Goal: Task Accomplishment & Management: Use online tool/utility

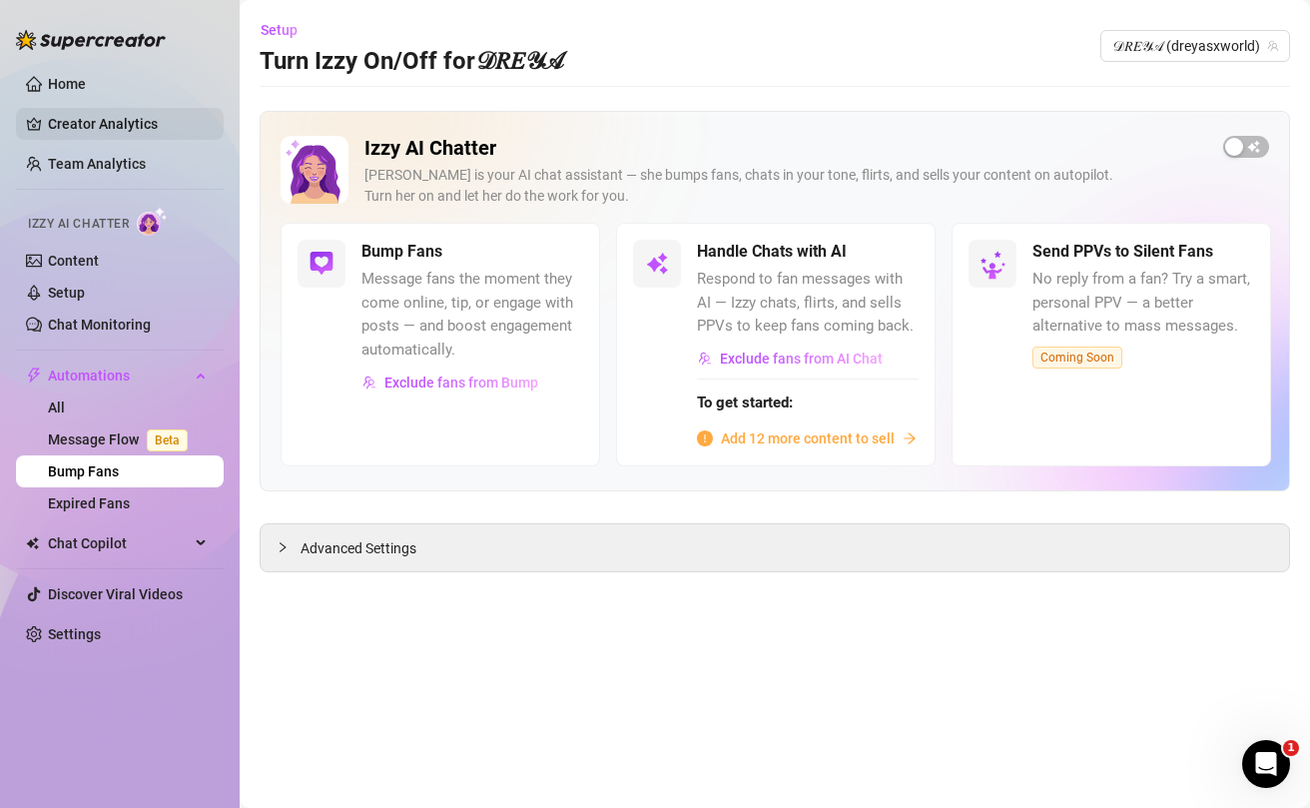
click at [92, 130] on link "Creator Analytics" at bounding box center [128, 124] width 160 height 32
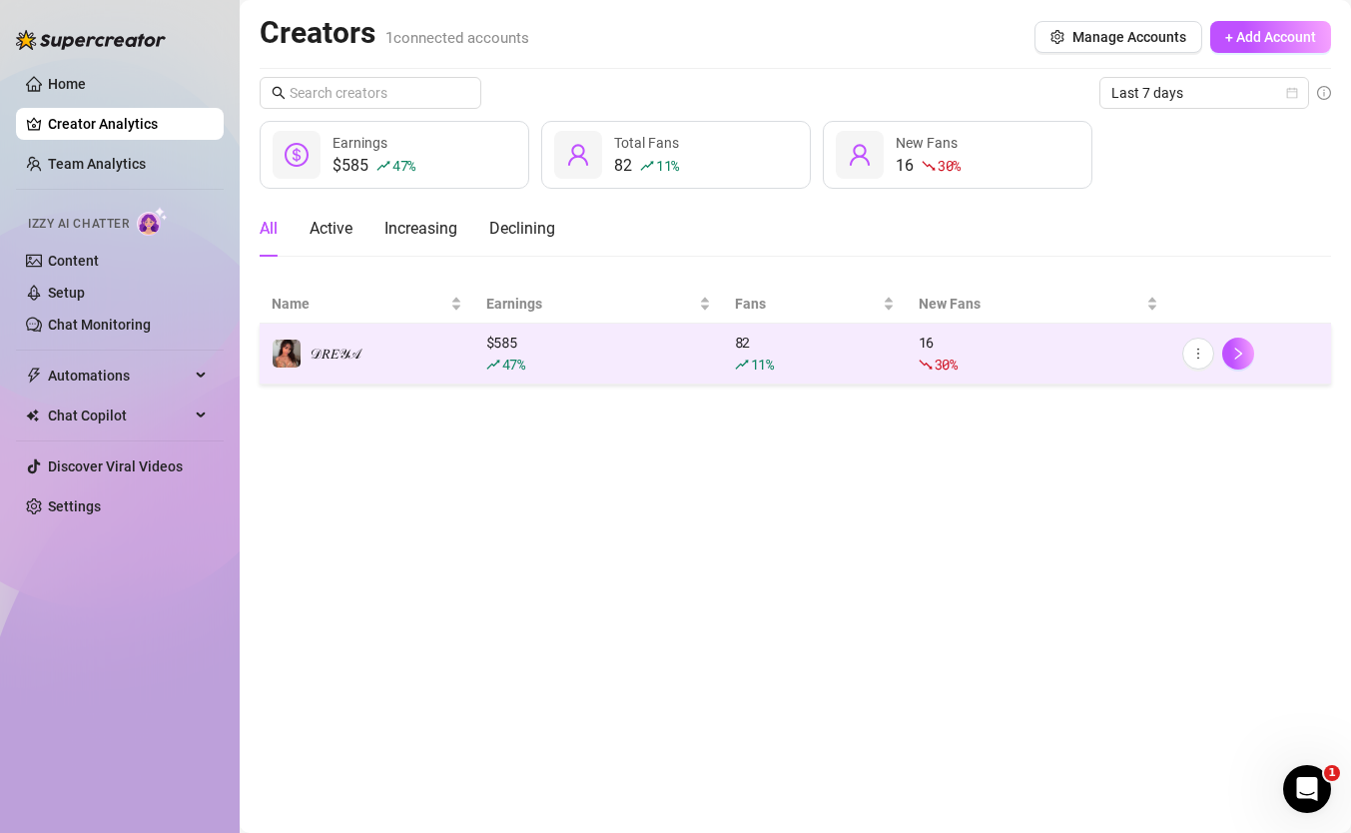
click at [439, 373] on td "𝒟𝑅𝐸𝒴𝒜" at bounding box center [367, 353] width 215 height 61
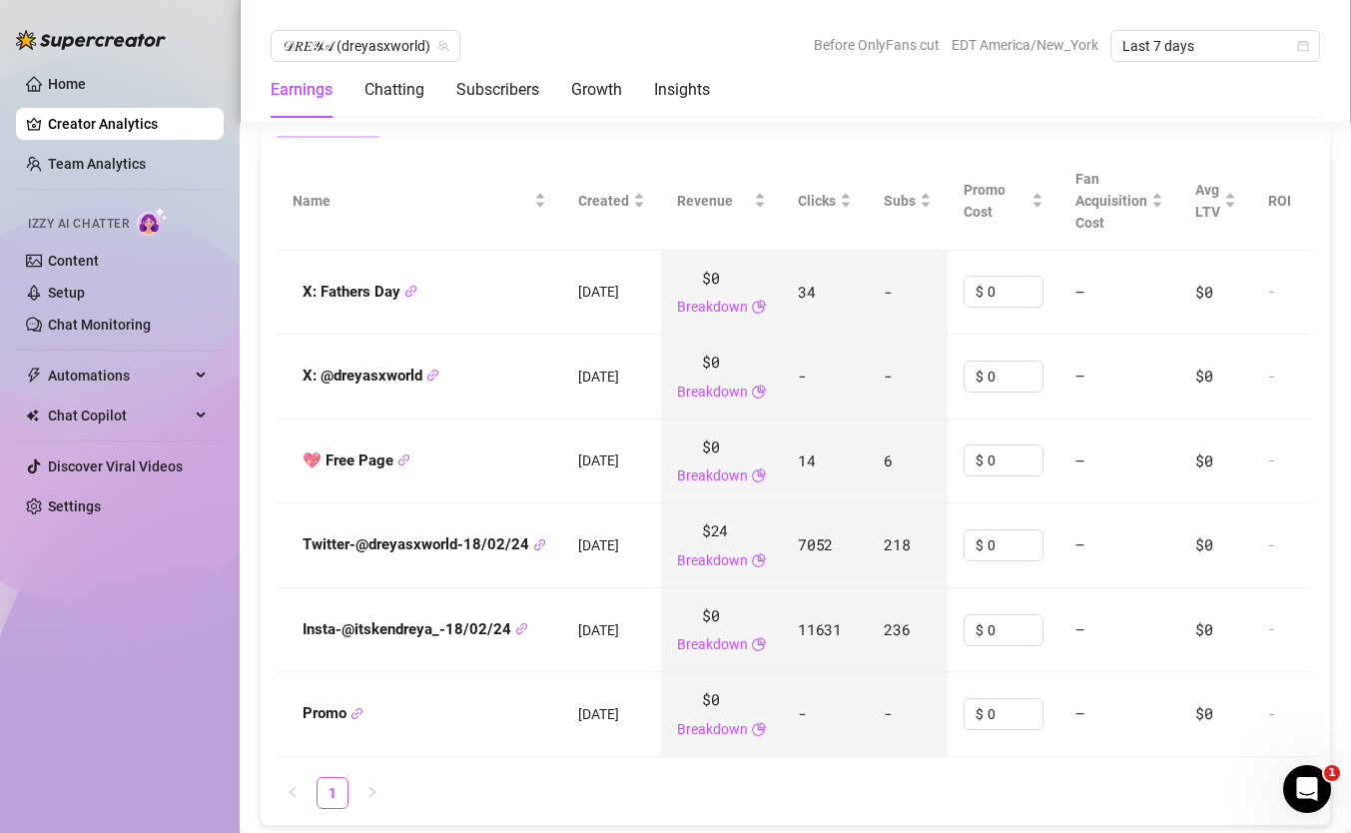
scroll to position [2269, 0]
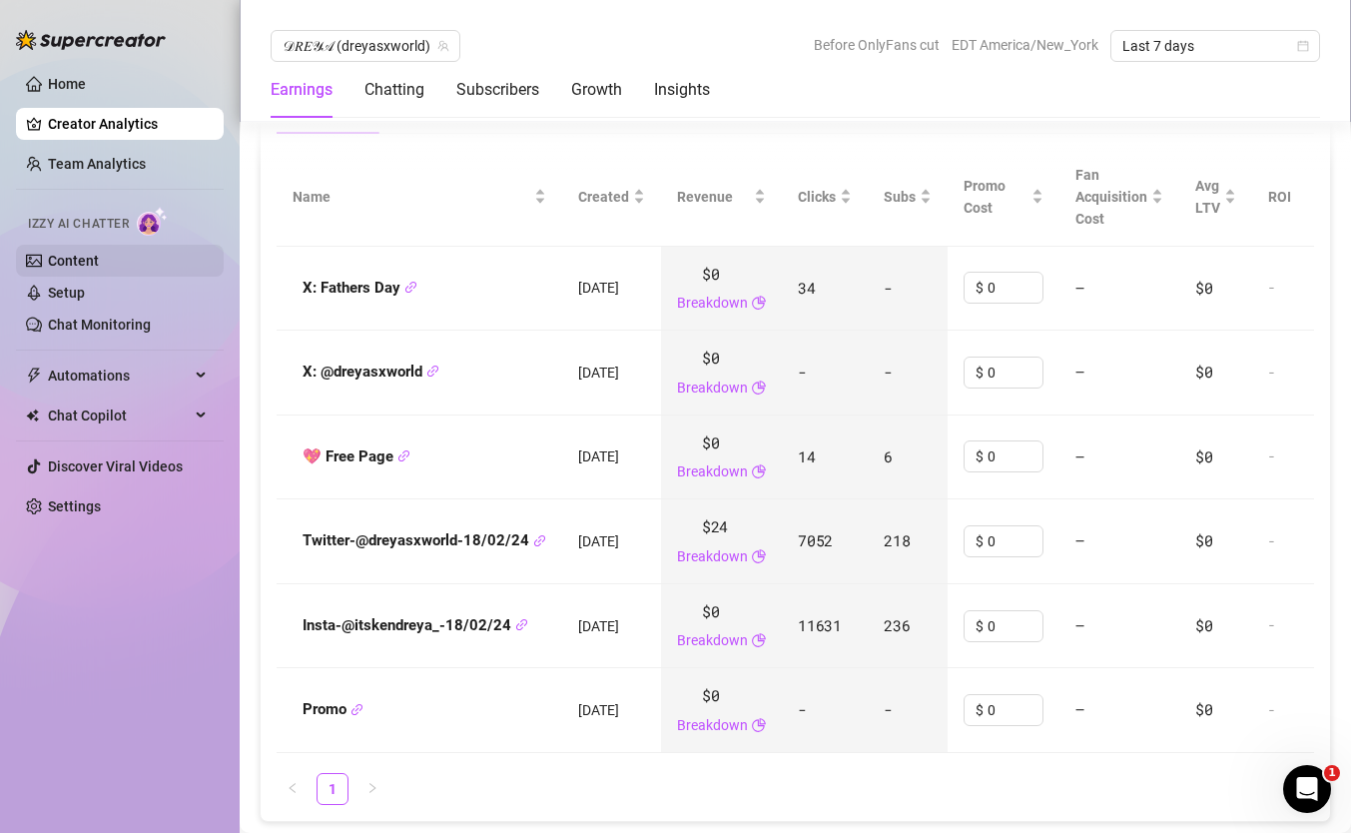
click at [55, 256] on link "Content" at bounding box center [73, 261] width 51 height 16
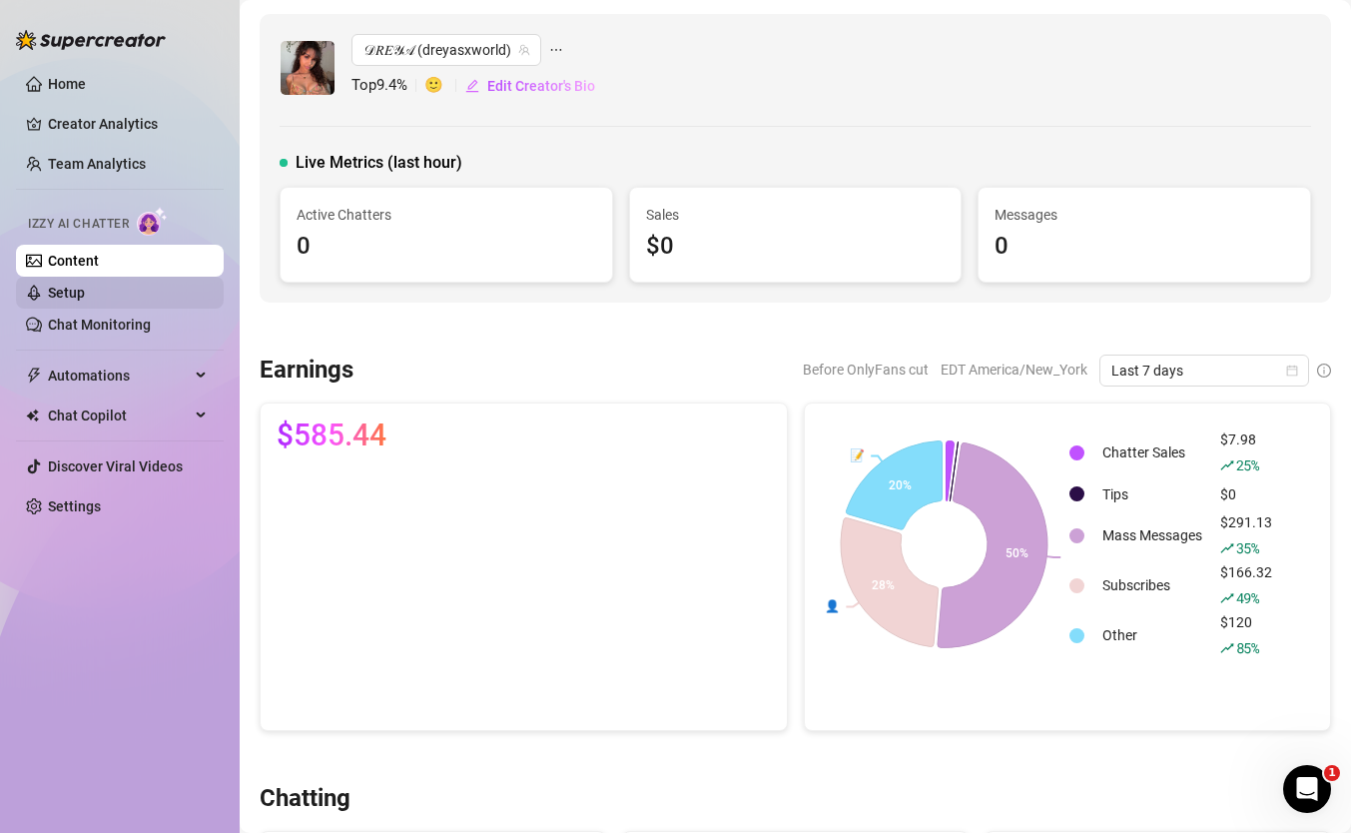
click at [60, 288] on link "Setup" at bounding box center [66, 292] width 37 height 16
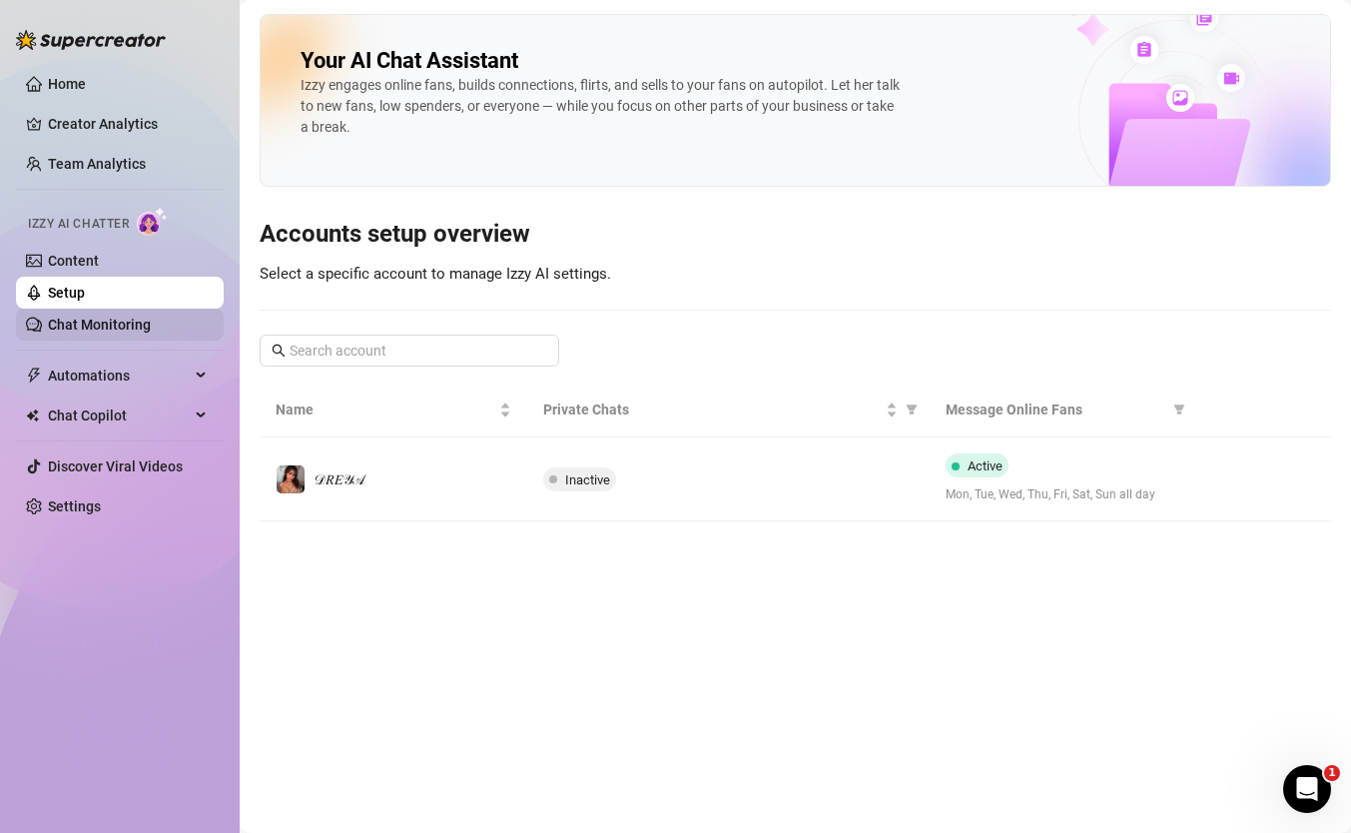
click at [65, 327] on link "Chat Monitoring" at bounding box center [99, 324] width 103 height 16
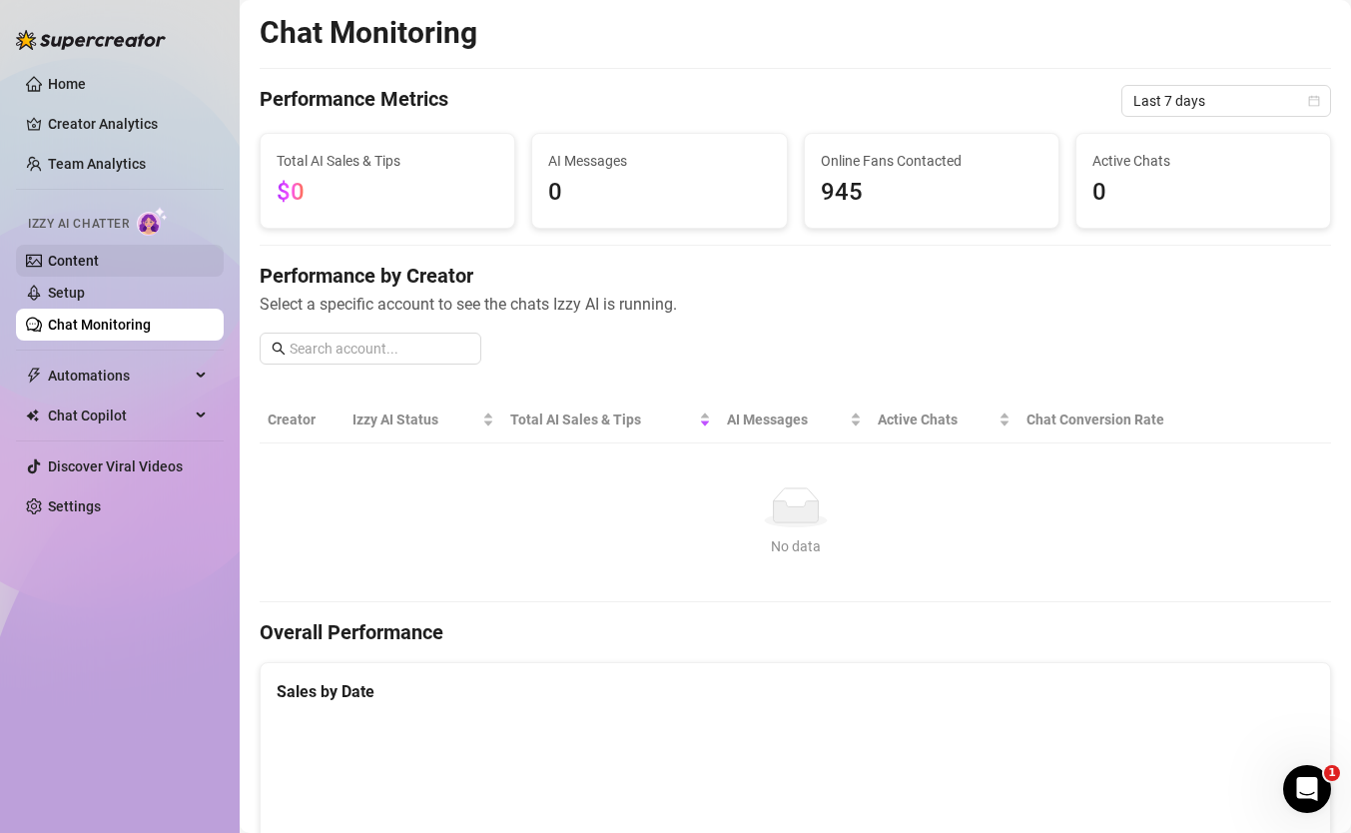
click at [99, 259] on link "Content" at bounding box center [73, 261] width 51 height 16
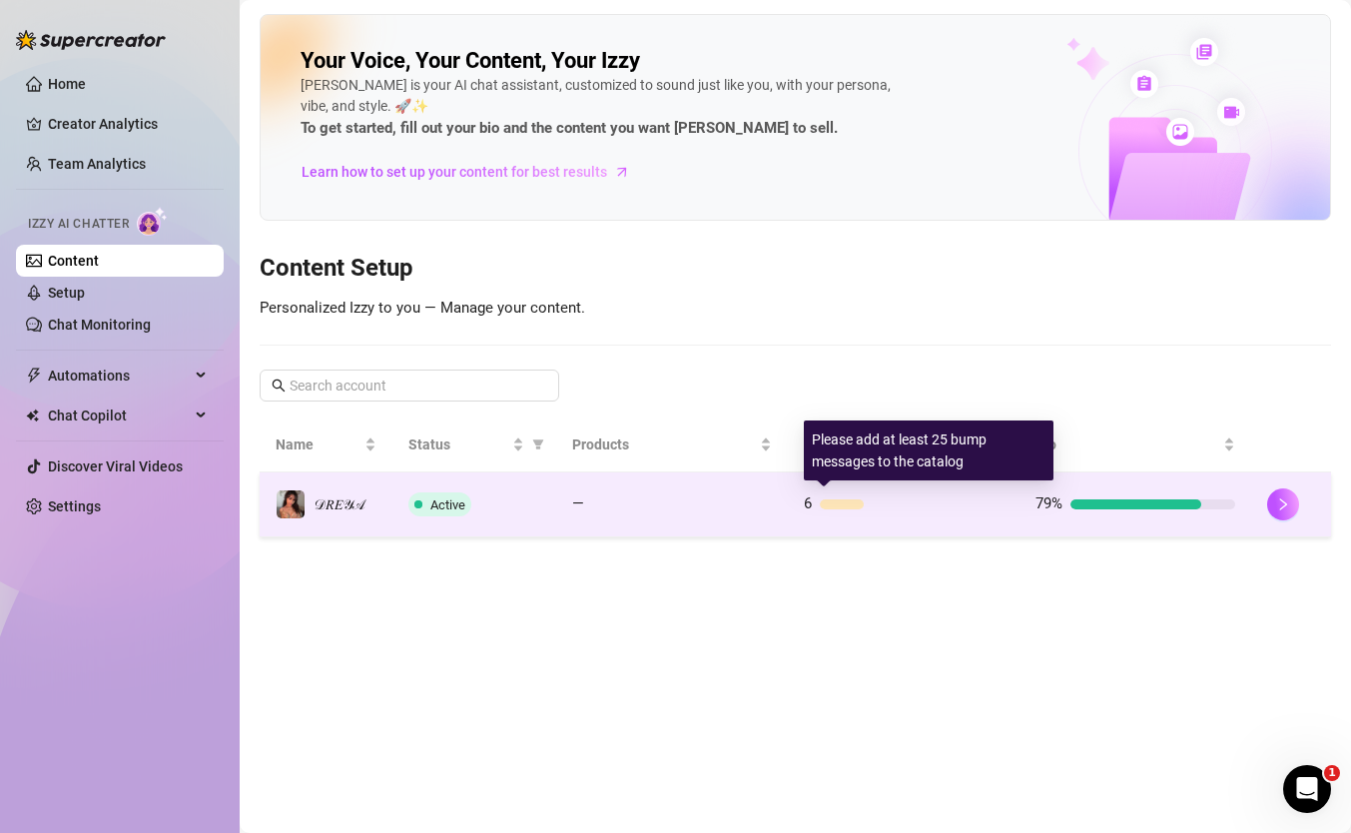
click at [941, 504] on div at bounding box center [912, 504] width 184 height 10
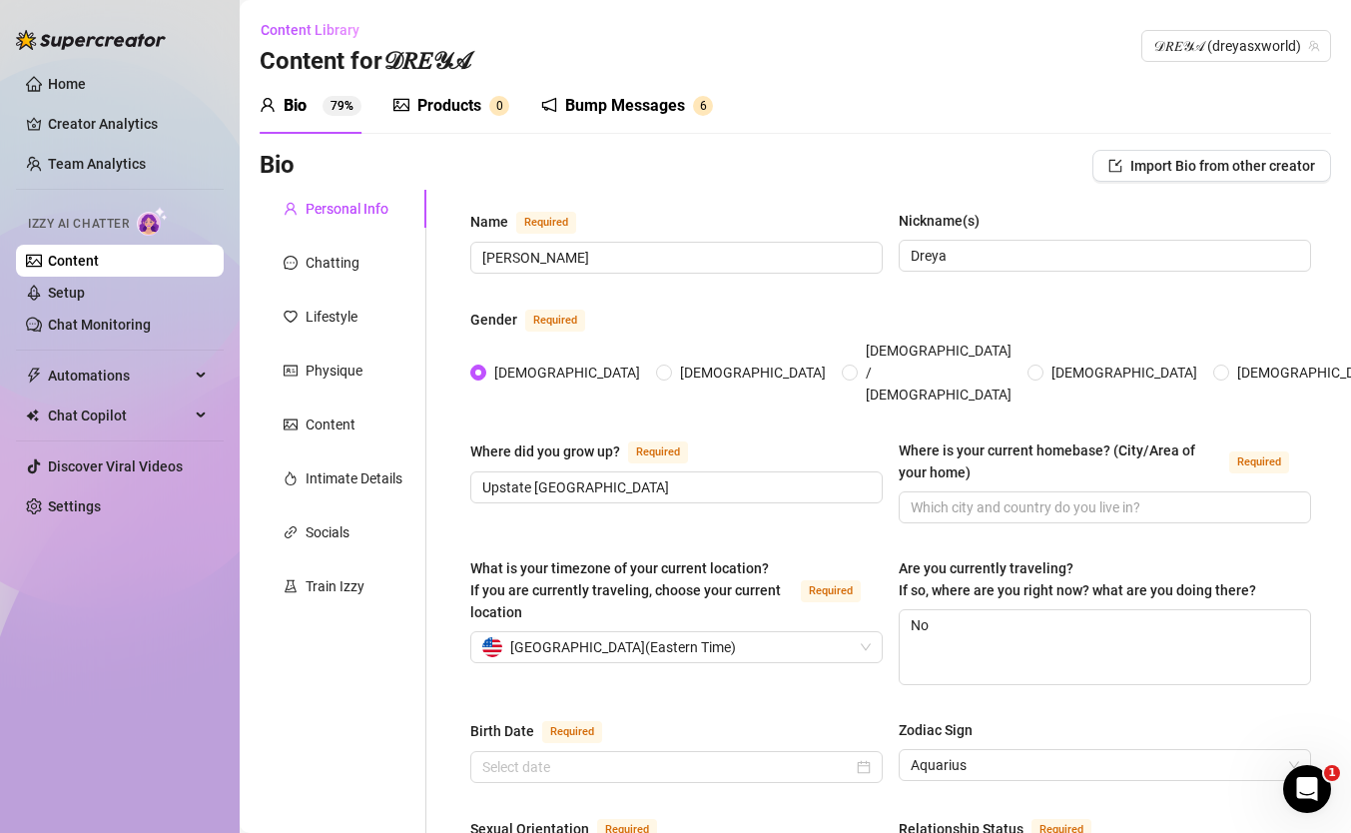
radio input "true"
type input "[DATE]"
click at [617, 103] on div "Bump Messages" at bounding box center [625, 106] width 120 height 24
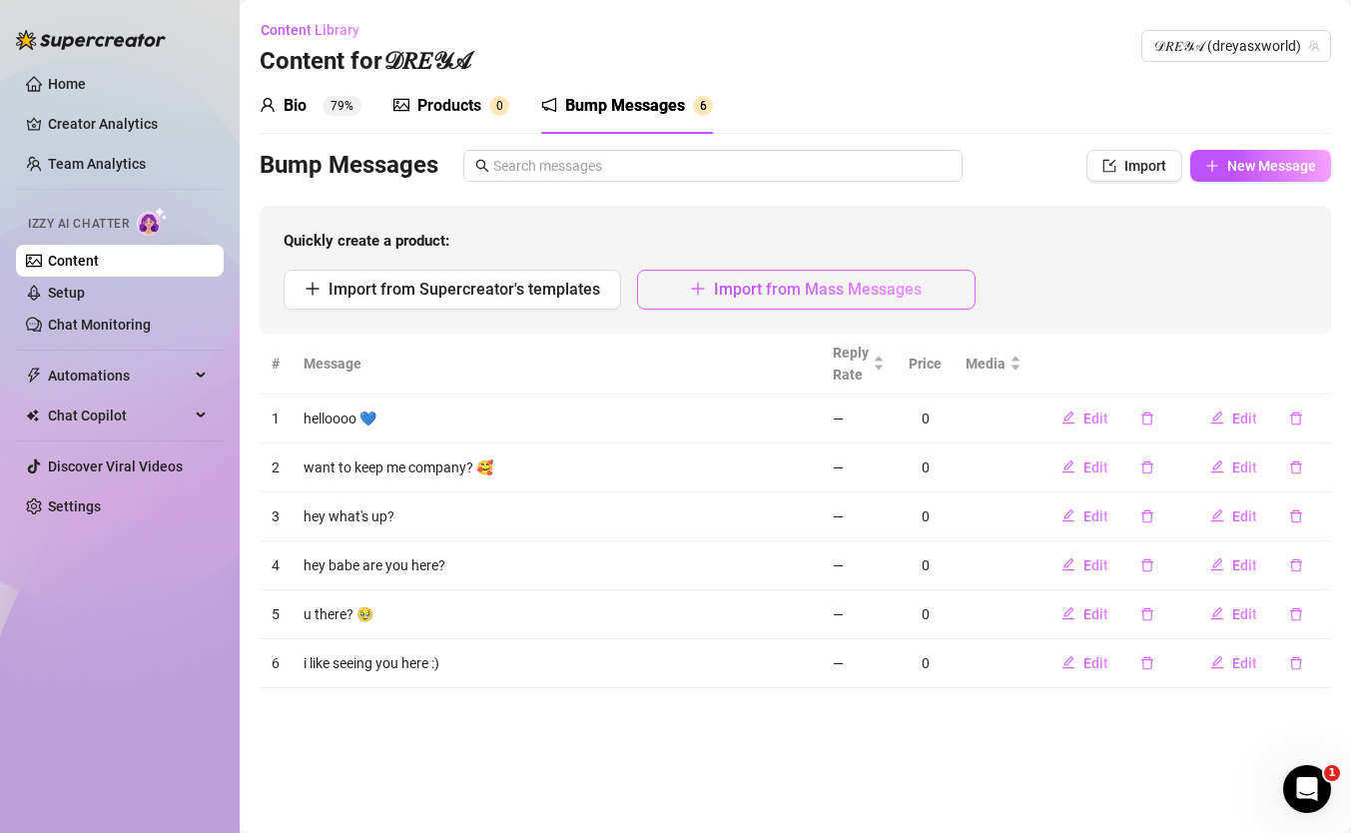
click at [723, 291] on span "Import from Mass Messages" at bounding box center [818, 289] width 208 height 19
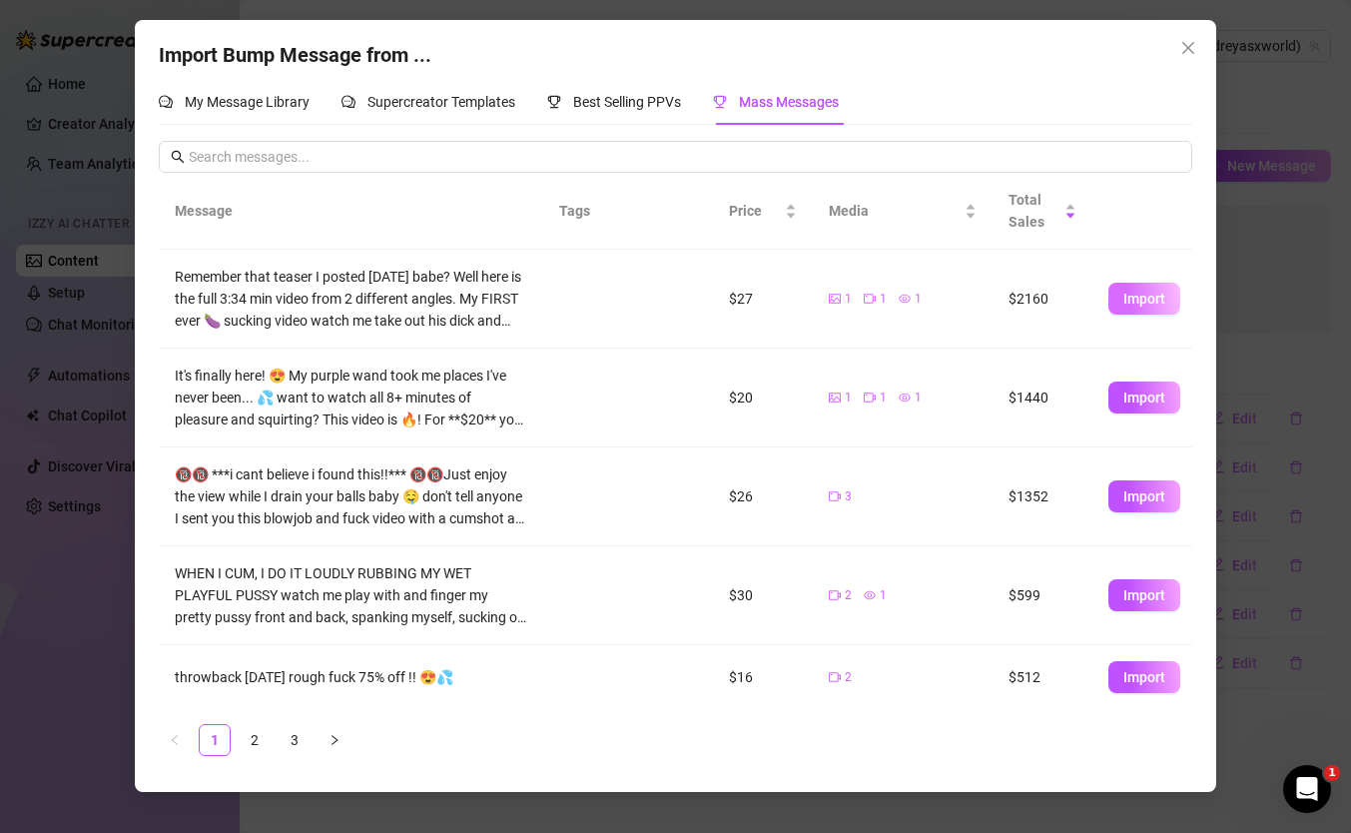
click at [1138, 296] on span "Import" at bounding box center [1144, 298] width 42 height 16
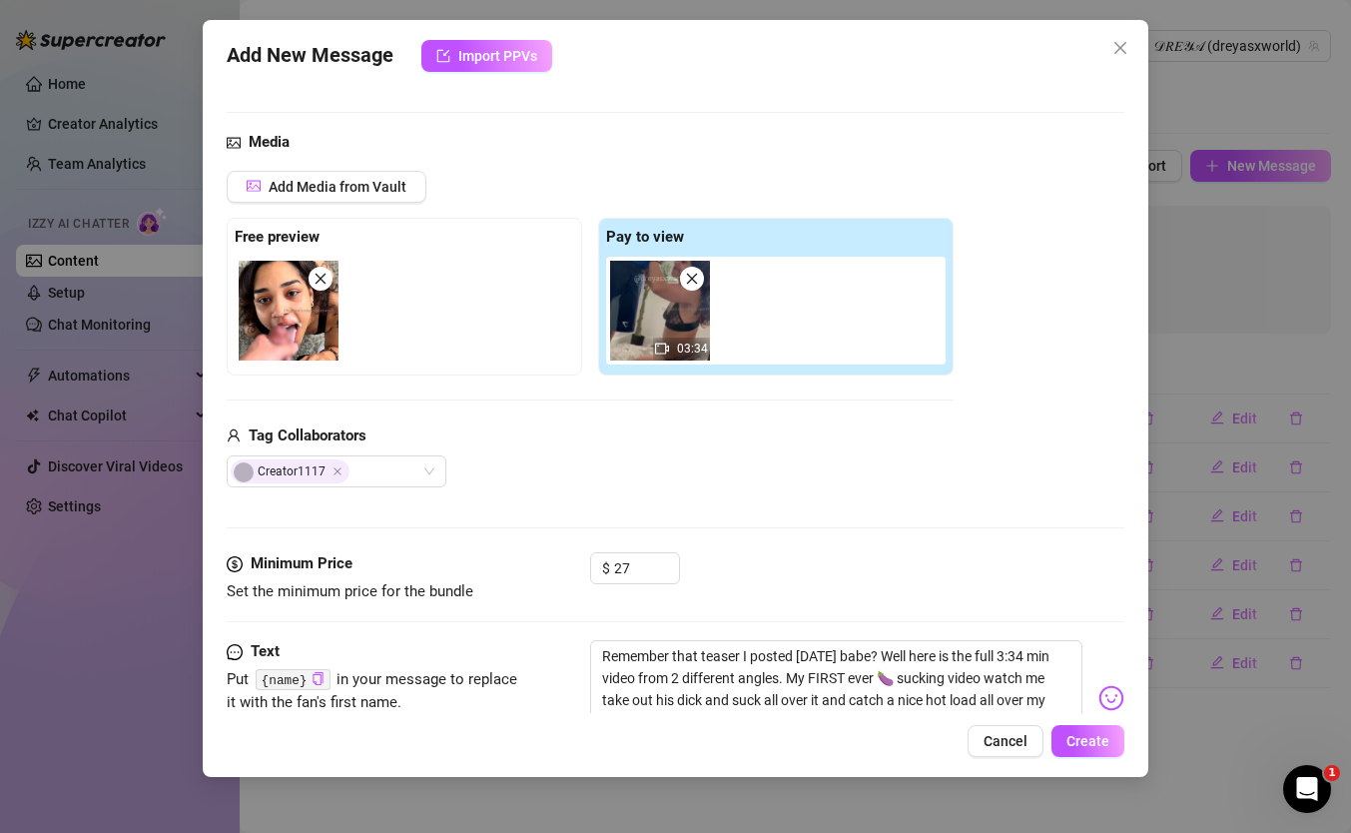
scroll to position [87, 0]
click at [1115, 48] on icon "close" at bounding box center [1120, 48] width 16 height 16
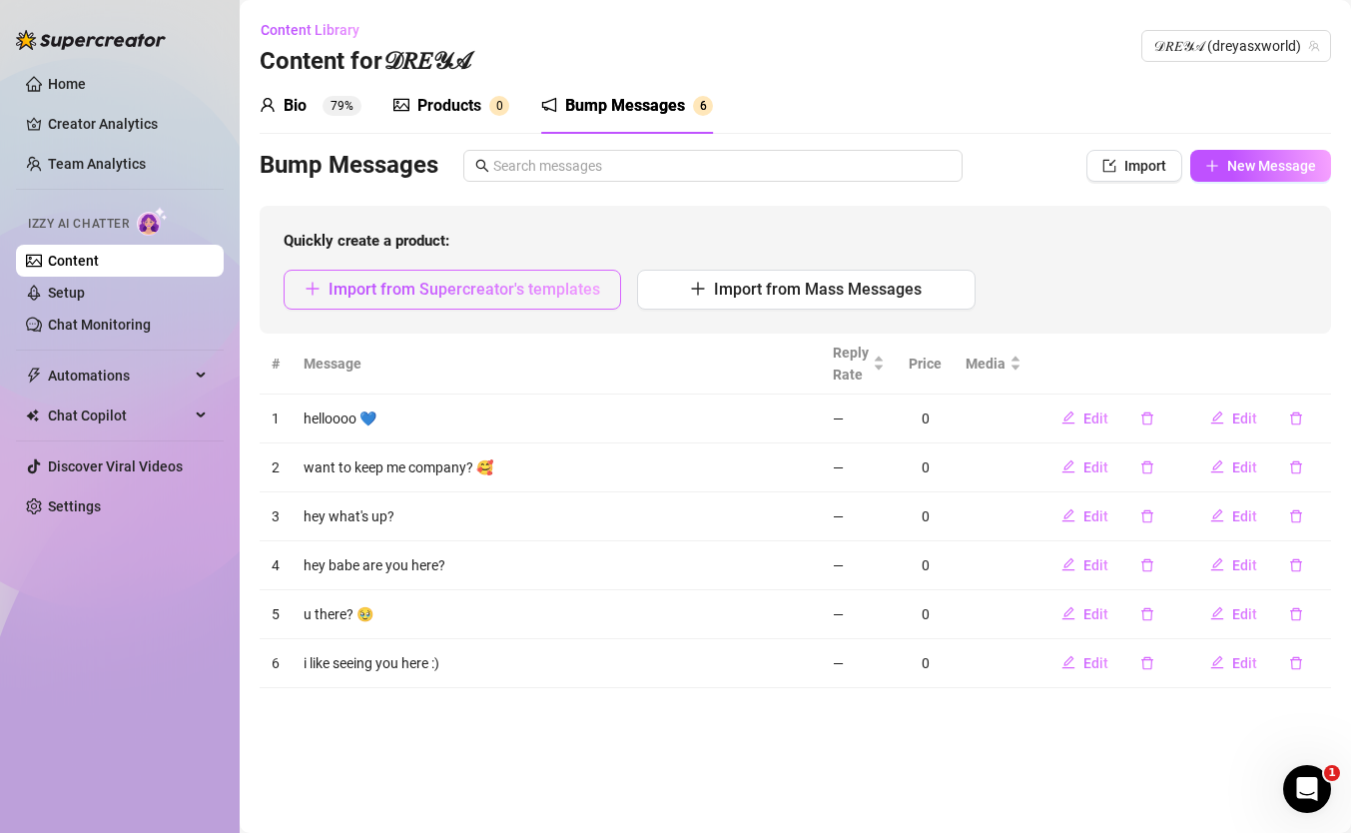
click at [504, 287] on span "Import from Supercreator's templates" at bounding box center [464, 289] width 272 height 19
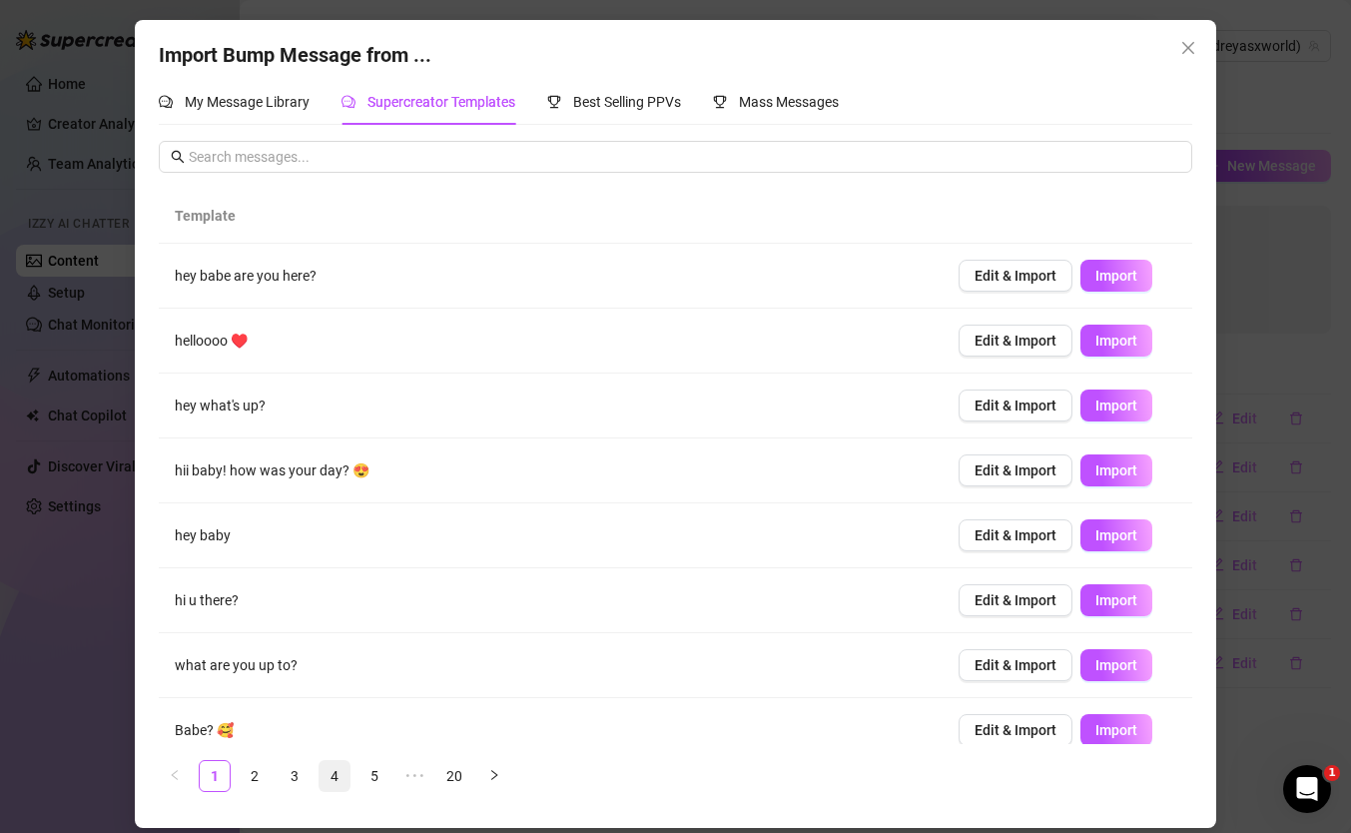
click at [332, 775] on link "4" at bounding box center [334, 776] width 30 height 30
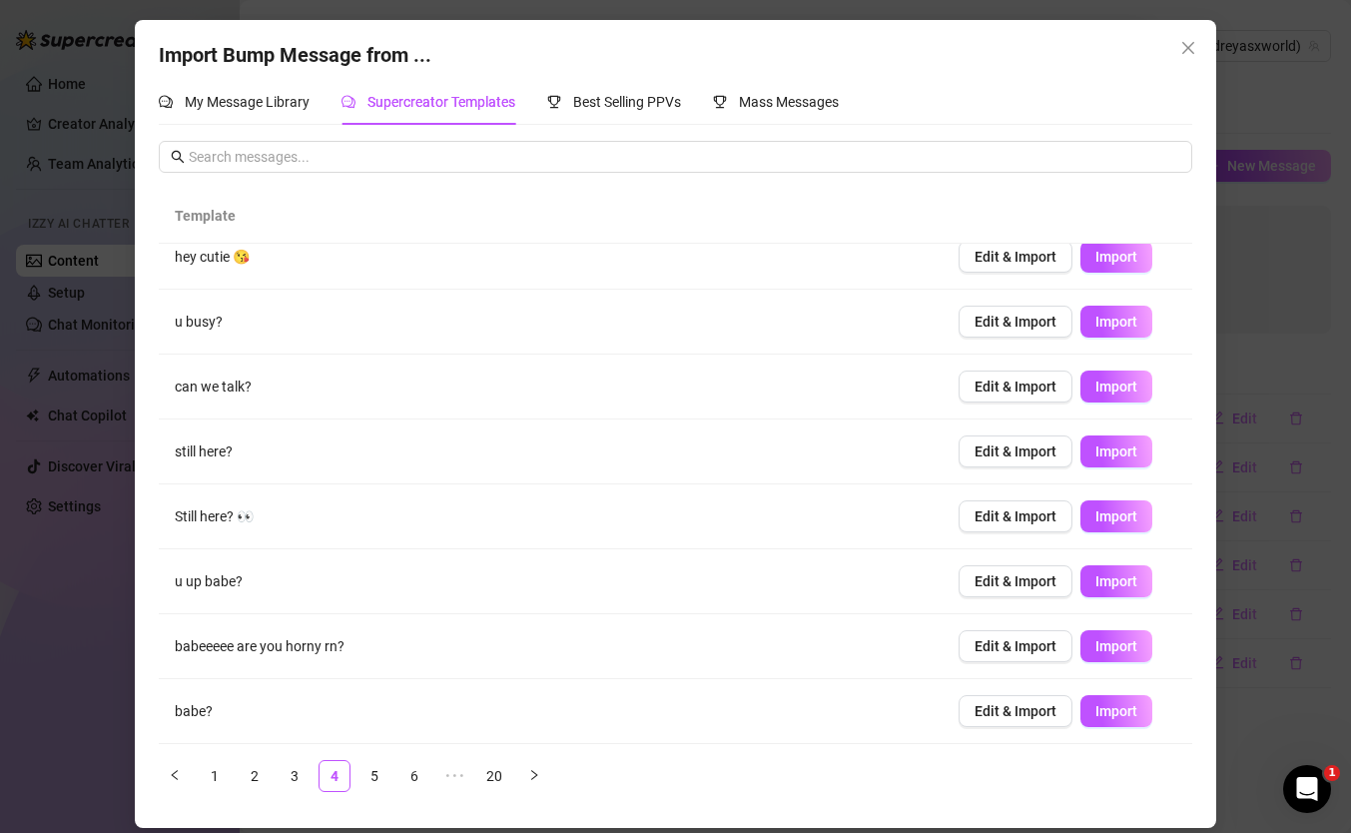
scroll to position [0, 0]
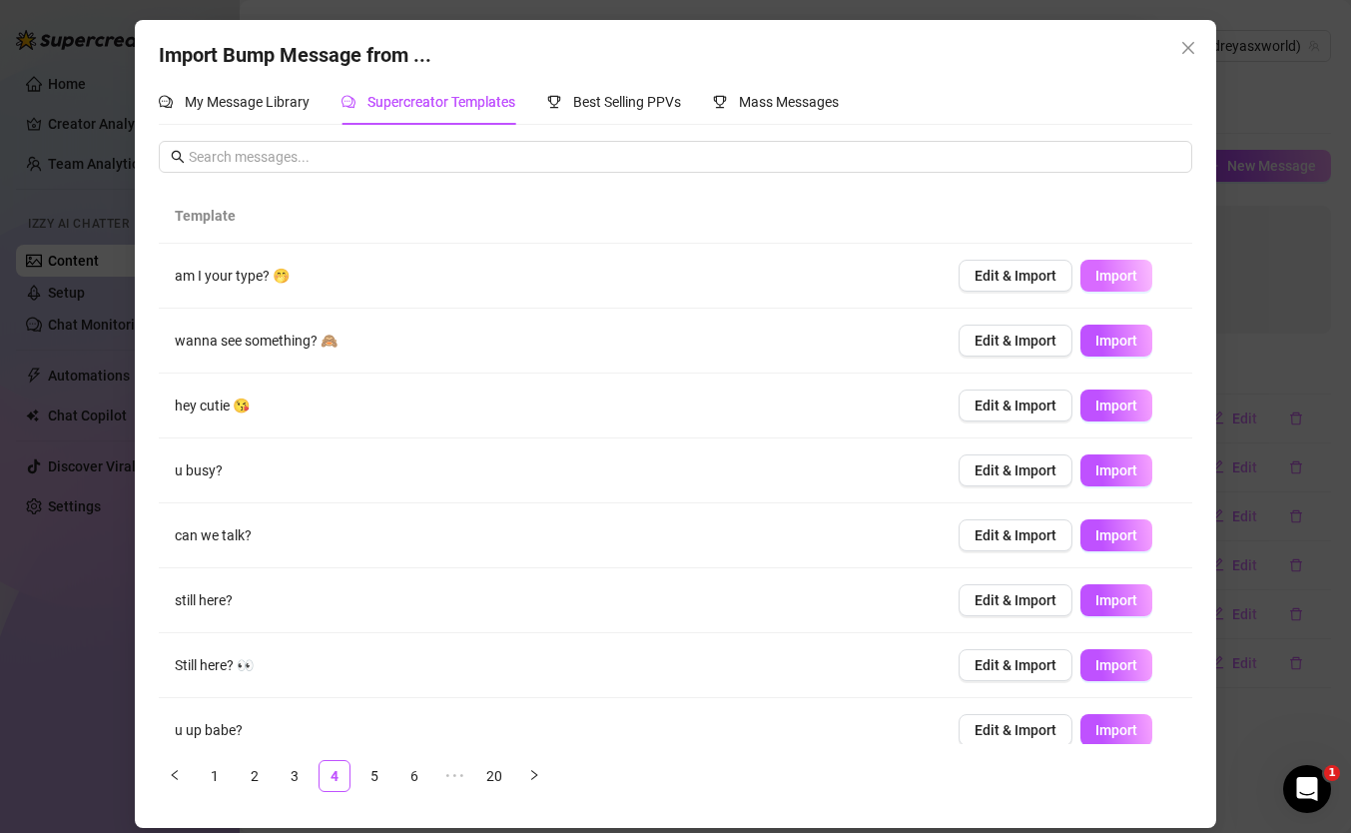
click at [1126, 275] on span "Import" at bounding box center [1116, 276] width 42 height 16
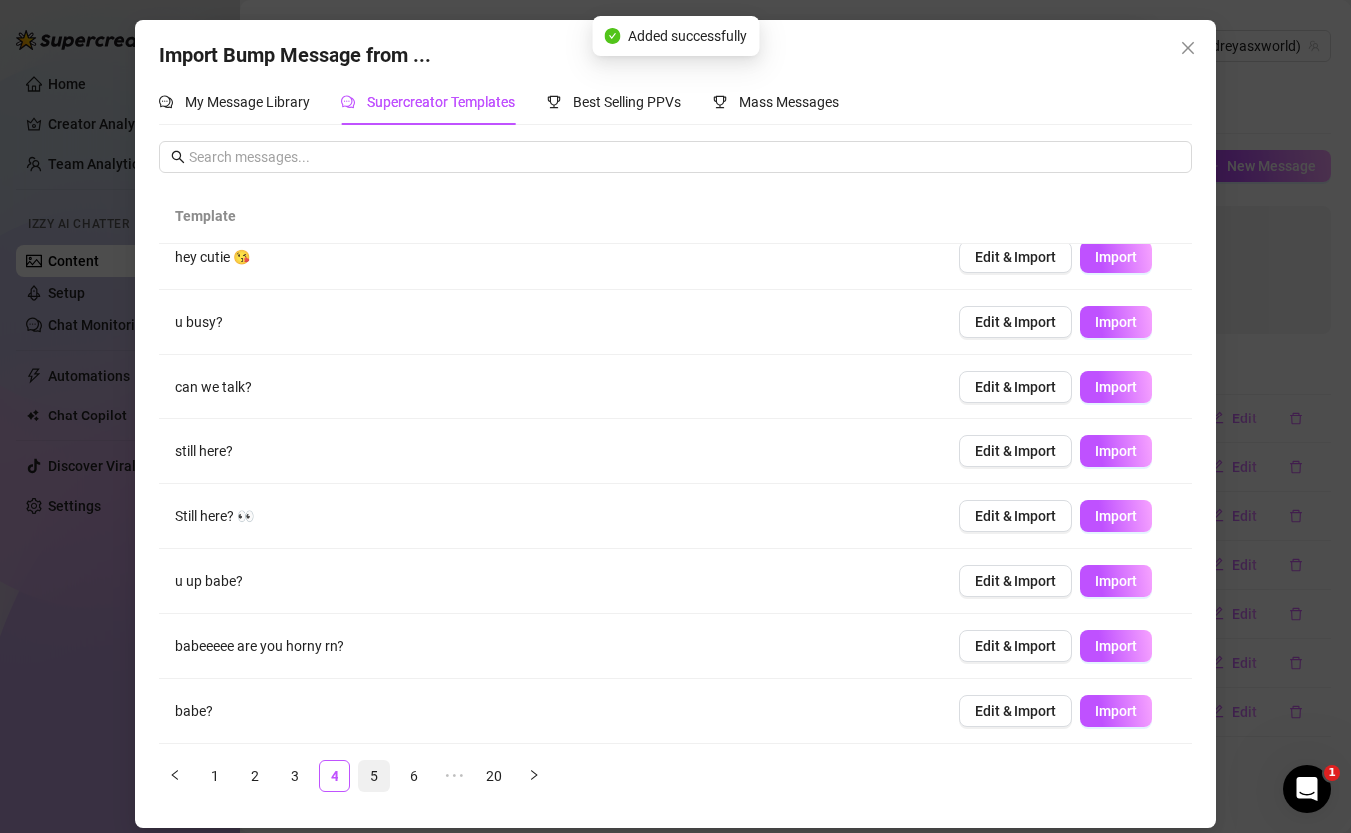
click at [377, 776] on link "5" at bounding box center [374, 776] width 30 height 30
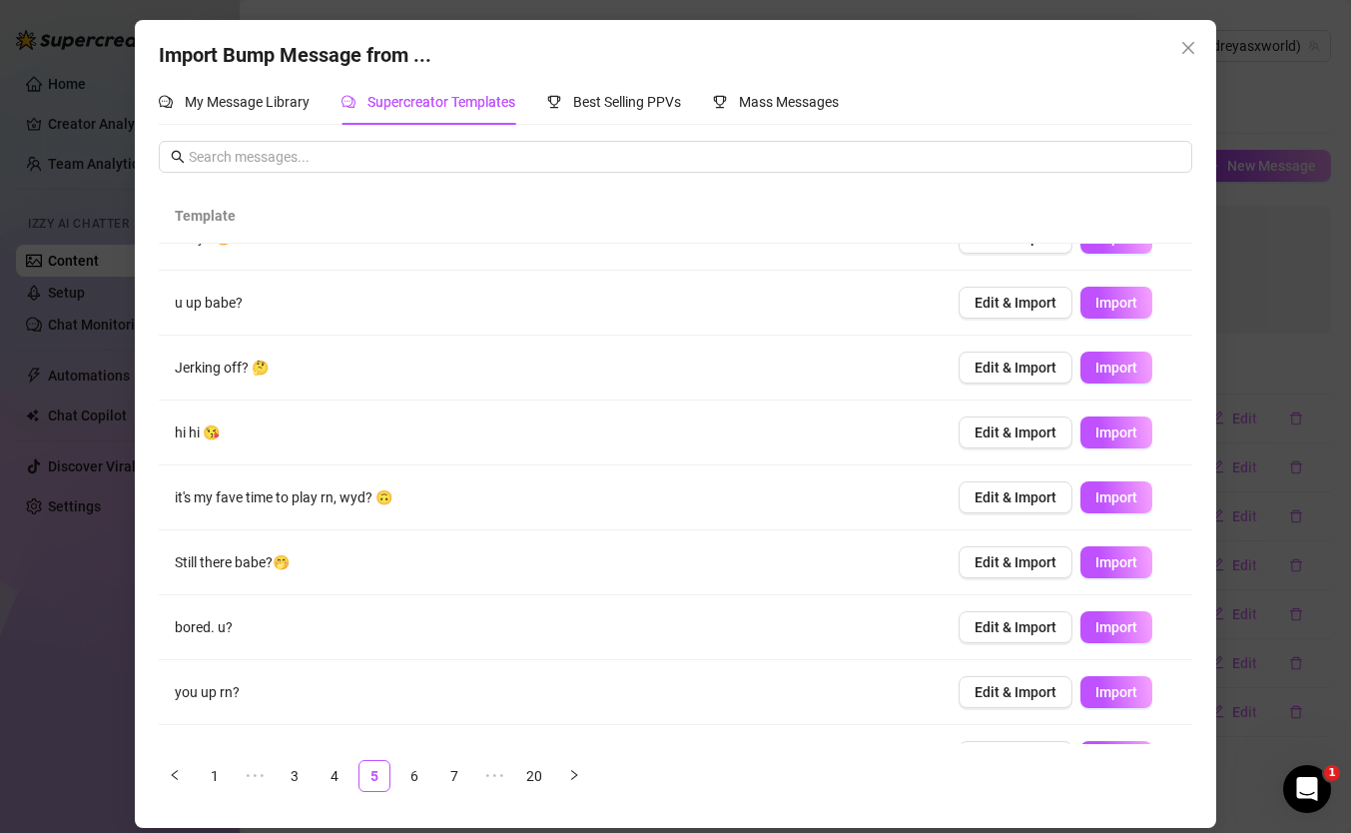
scroll to position [17, 0]
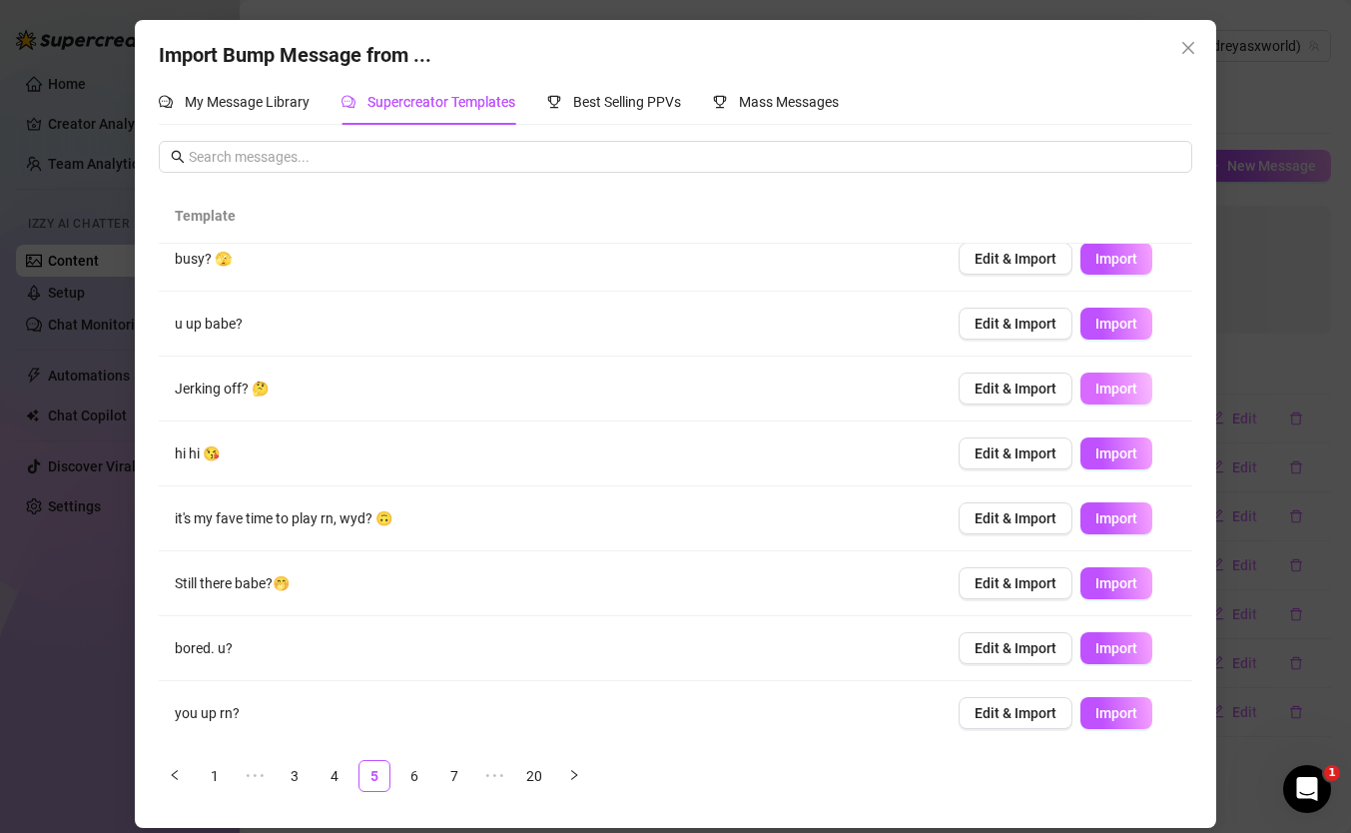
click at [1100, 384] on span "Import" at bounding box center [1116, 388] width 42 height 16
click at [411, 779] on link "6" at bounding box center [414, 776] width 30 height 30
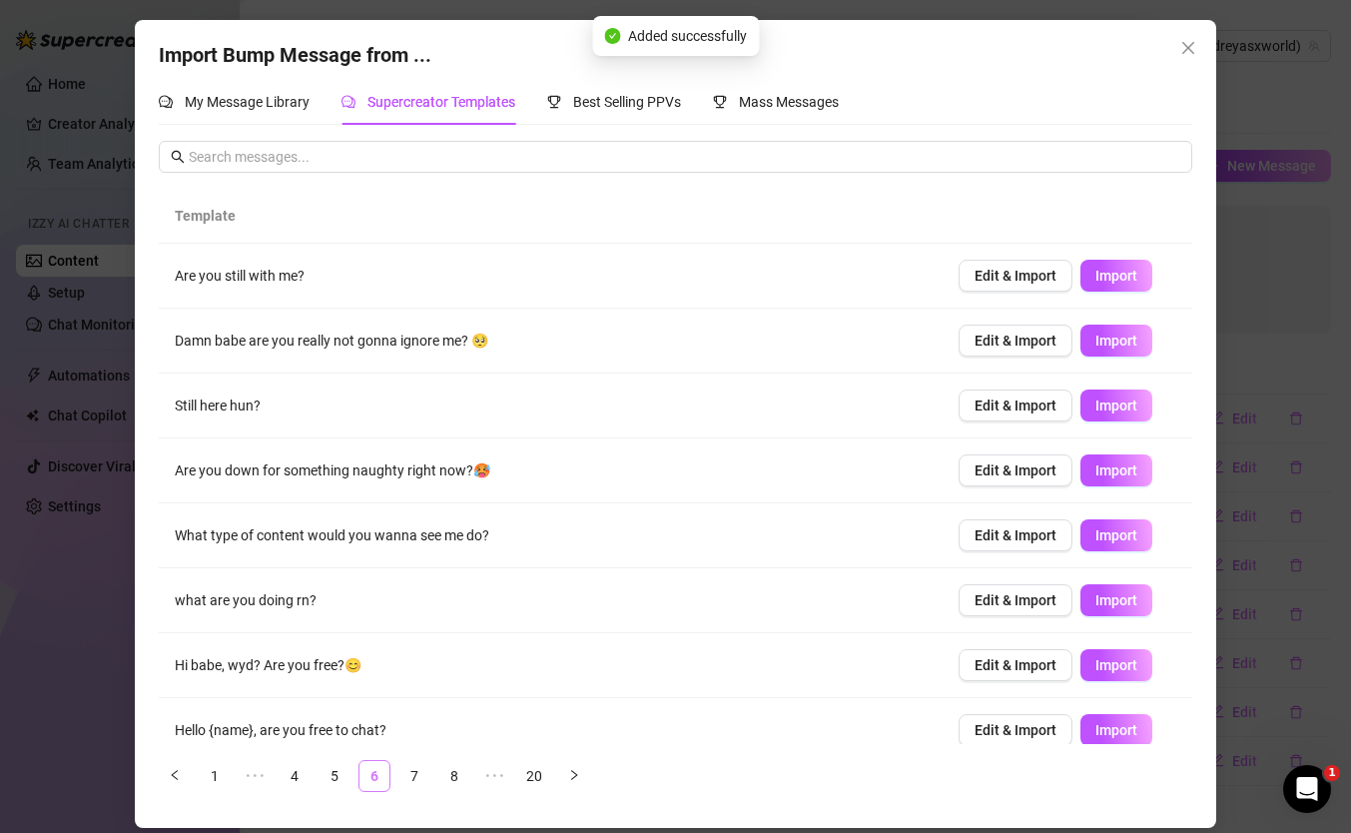
scroll to position [0, 0]
click at [1018, 346] on span "Edit & Import" at bounding box center [1015, 340] width 82 height 16
type textarea "Damn babe are you really not gonna ignore me? 🥺"
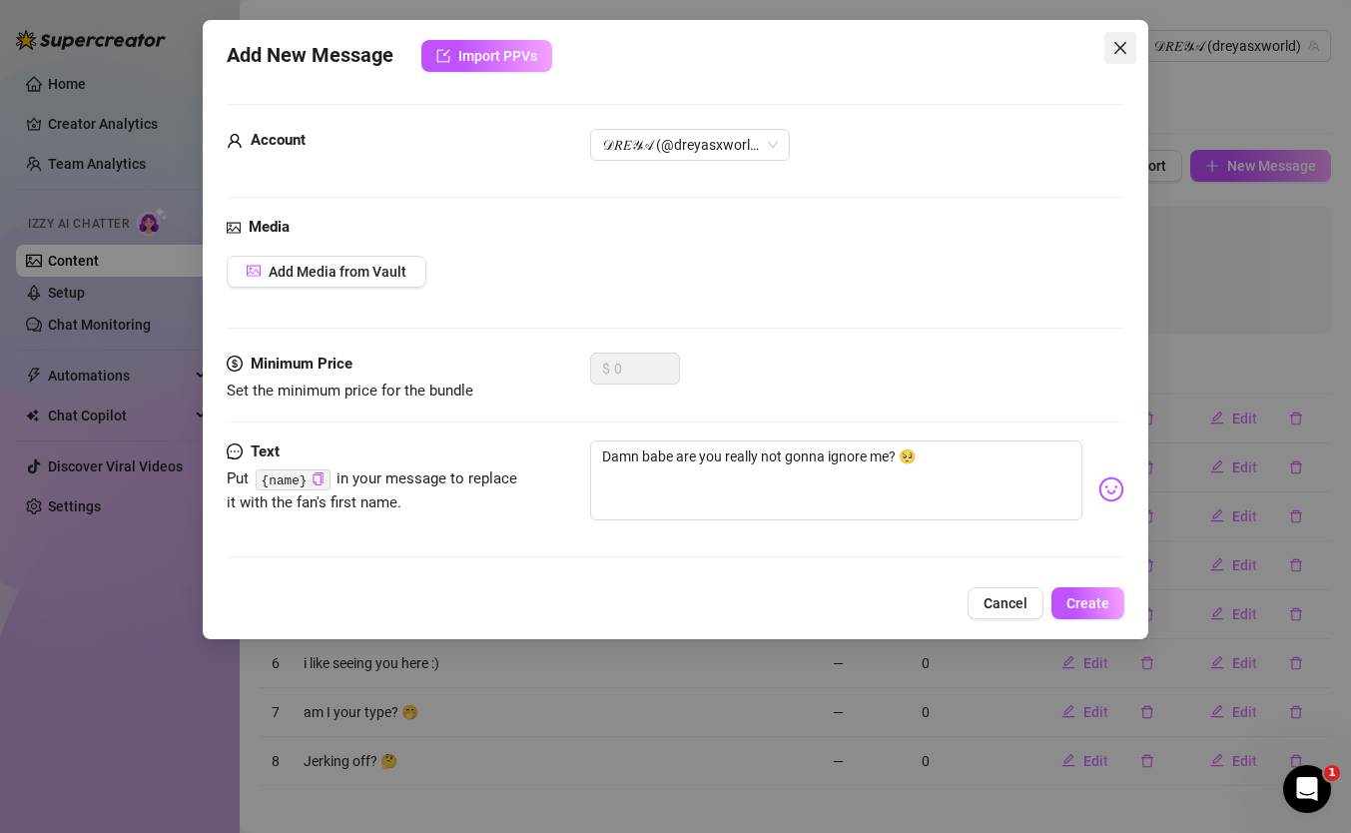
click at [1128, 51] on span "Close" at bounding box center [1120, 48] width 32 height 16
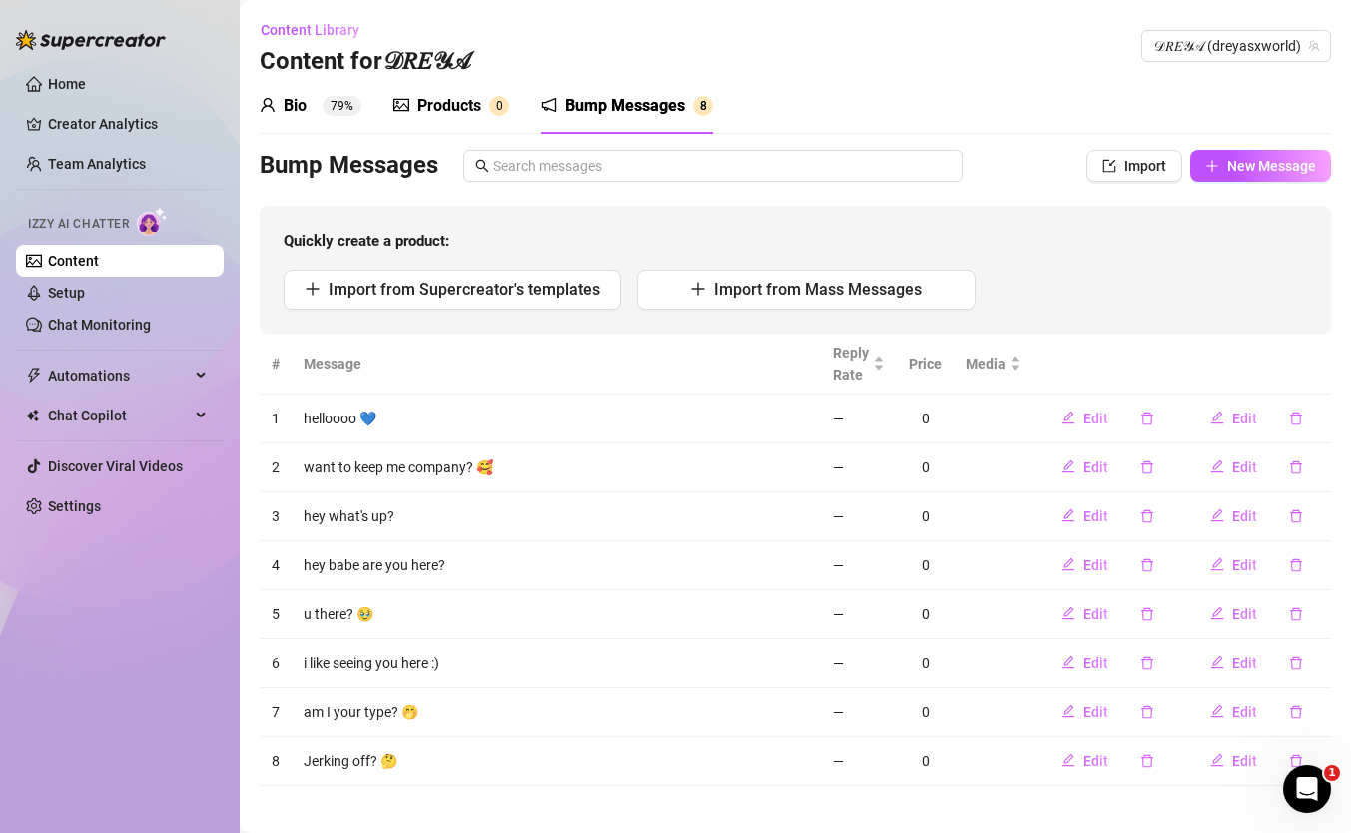
click at [482, 94] on div "Products 0" at bounding box center [451, 106] width 116 height 24
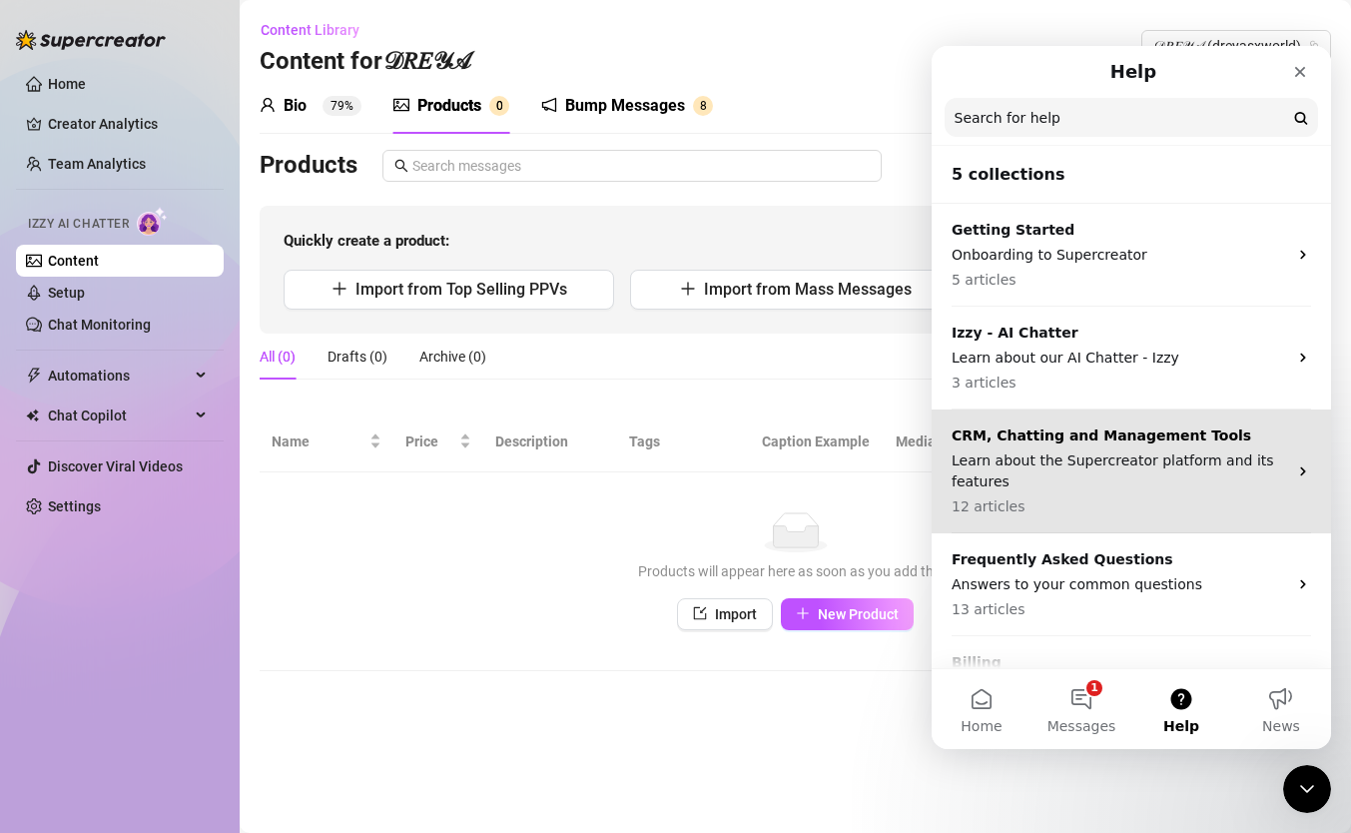
click at [1093, 467] on p "Learn about the Supercreator platform and its features" at bounding box center [1118, 471] width 335 height 42
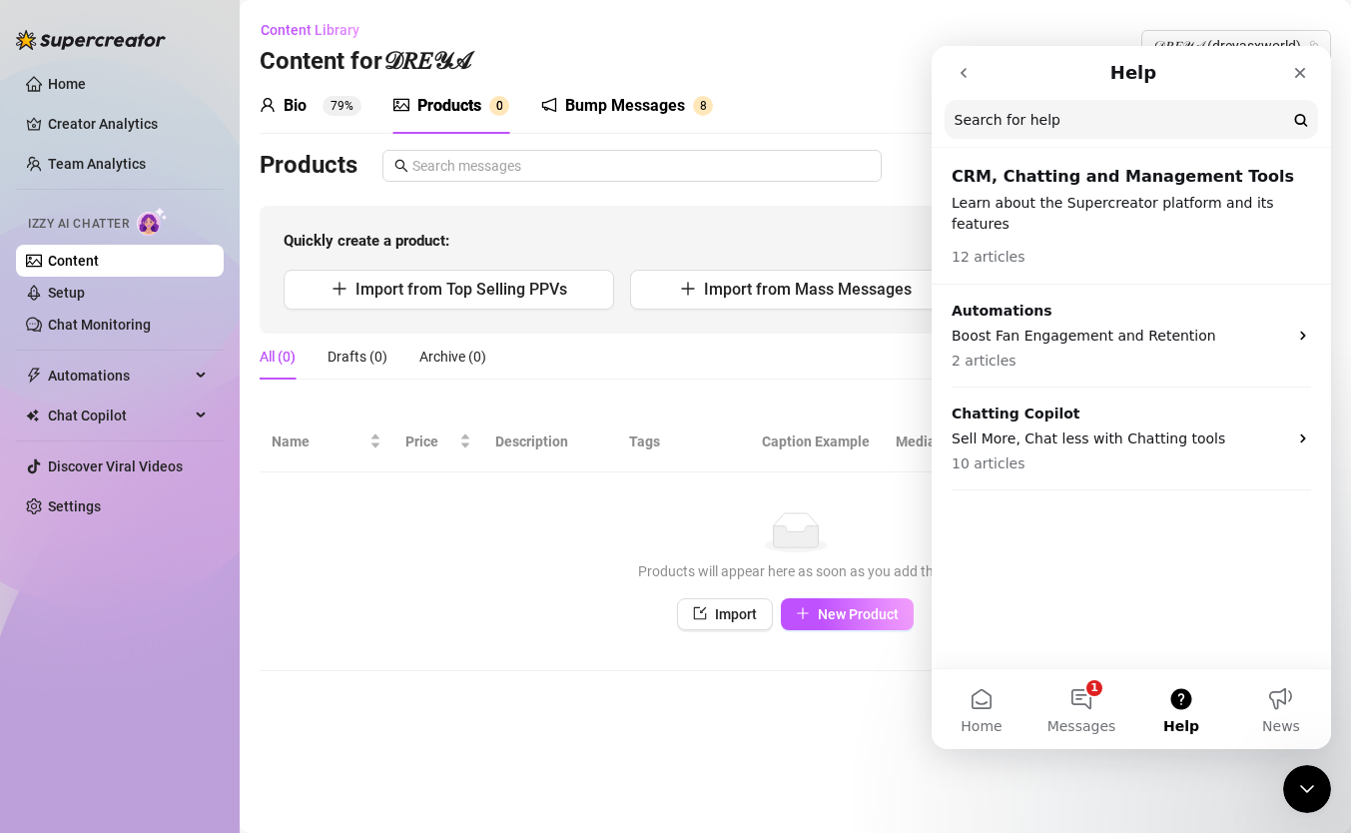
click at [962, 71] on icon "go back" at bounding box center [963, 73] width 6 height 10
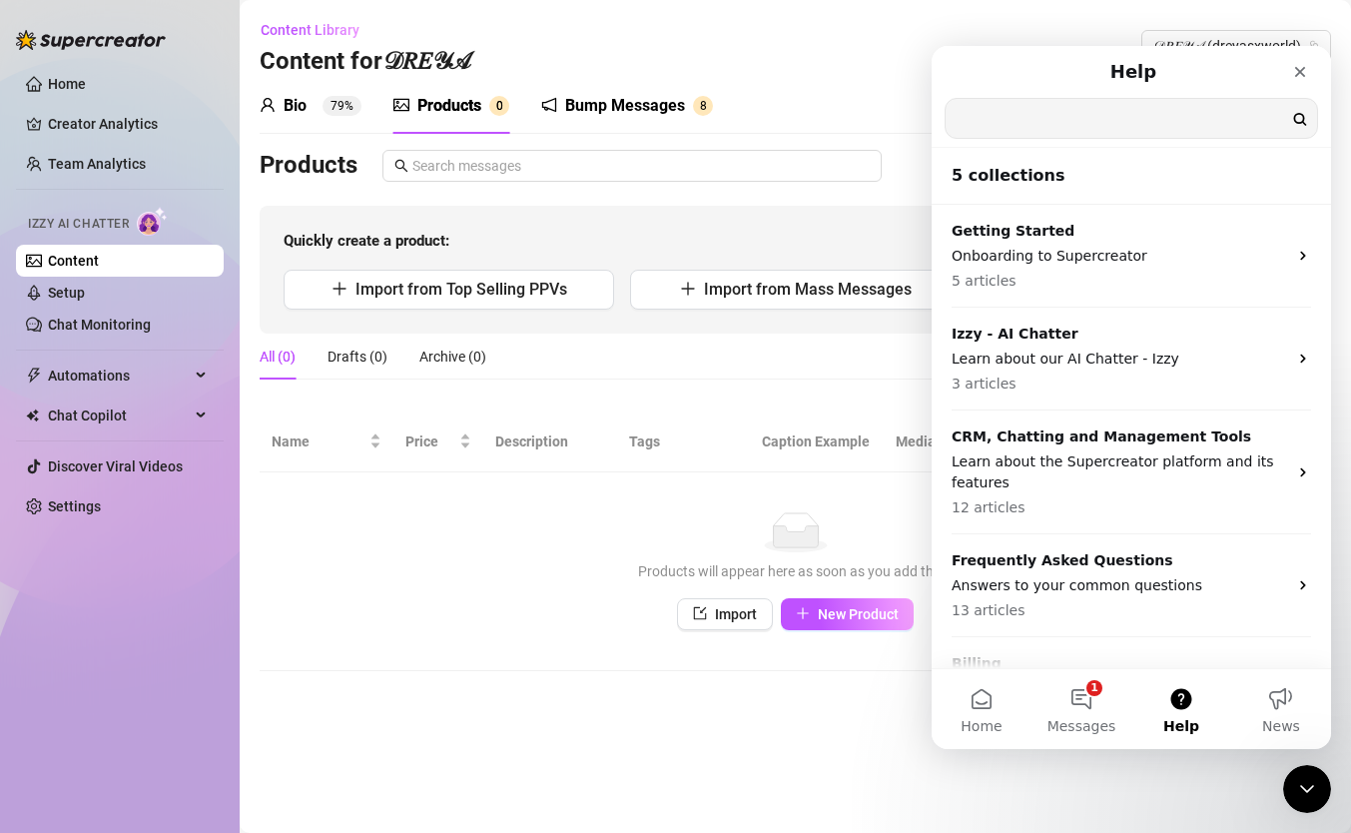
click at [994, 135] on input "Search for help" at bounding box center [1130, 118] width 371 height 39
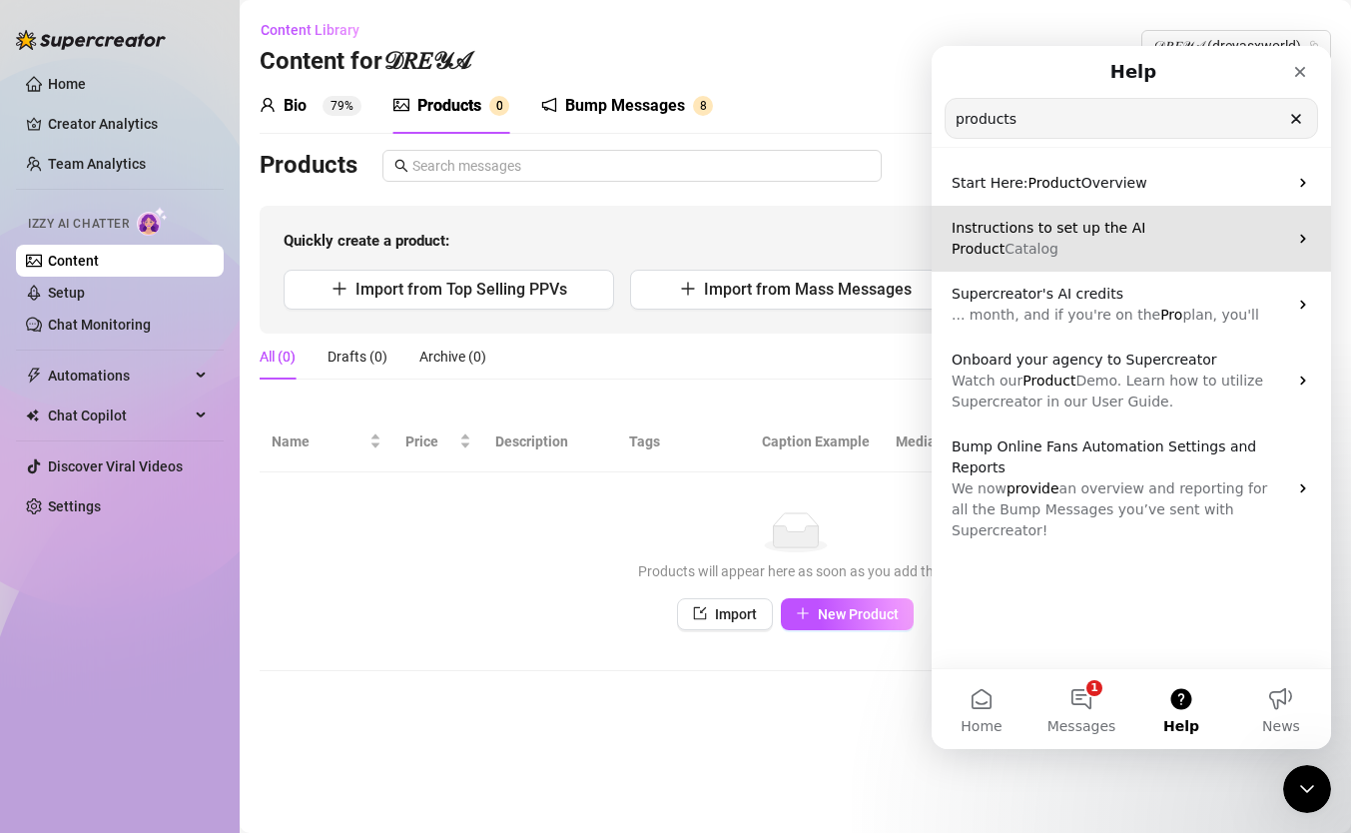
type input "products"
click at [1084, 247] on p "Product Catalog" at bounding box center [1118, 249] width 335 height 21
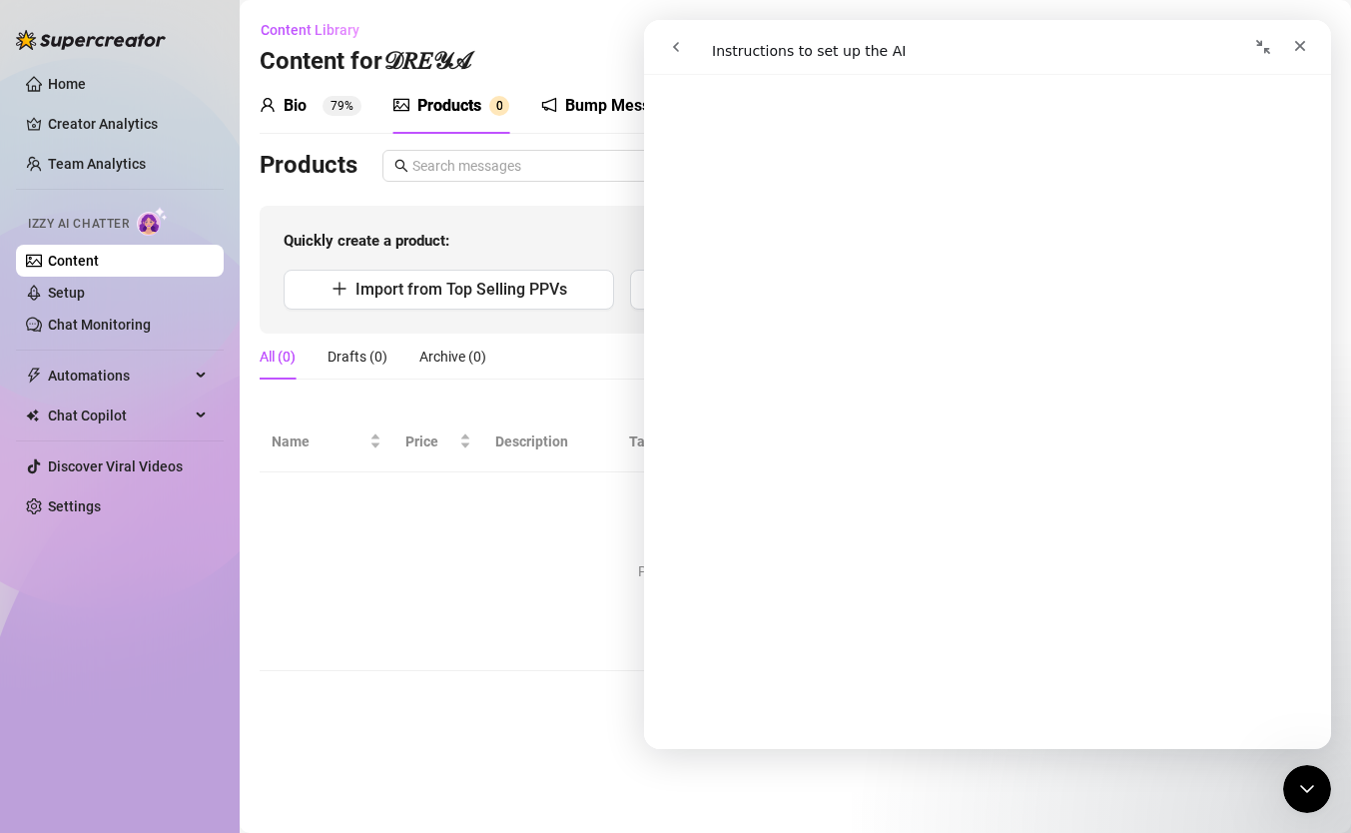
scroll to position [54, 0]
